Goal: Transaction & Acquisition: Purchase product/service

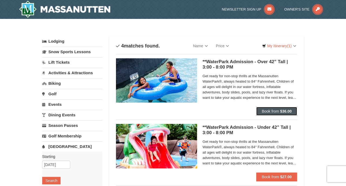
click at [268, 109] on button "Book from $36.00" at bounding box center [276, 111] width 41 height 9
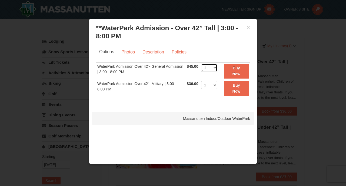
click at [215, 68] on select "1 2 3 4 5 6 7 8 9 10 11 12 13 14 15 16 17 18 19 20 21 22" at bounding box center [209, 68] width 16 height 8
select select "2"
click at [232, 69] on button "Buy Now" at bounding box center [236, 71] width 25 height 15
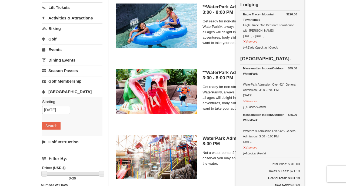
scroll to position [55, 0]
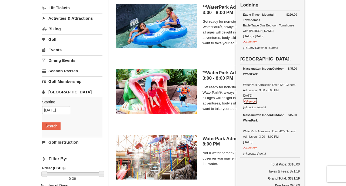
click at [250, 101] on button "Remove" at bounding box center [250, 101] width 15 height 7
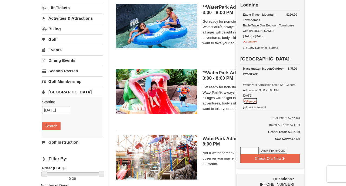
click at [250, 101] on button "Remove" at bounding box center [250, 101] width 15 height 7
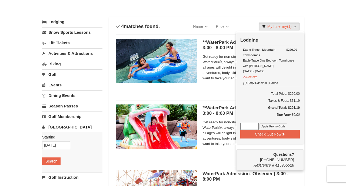
scroll to position [20, 0]
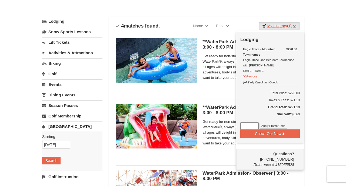
click at [281, 26] on link "My Itinerary (1)" at bounding box center [279, 26] width 41 height 8
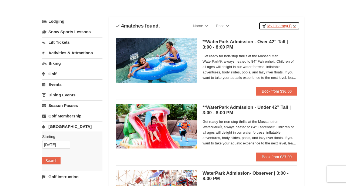
click at [281, 26] on link "My Itinerary (1)" at bounding box center [279, 26] width 41 height 8
